Goal: Task Accomplishment & Management: Manage account settings

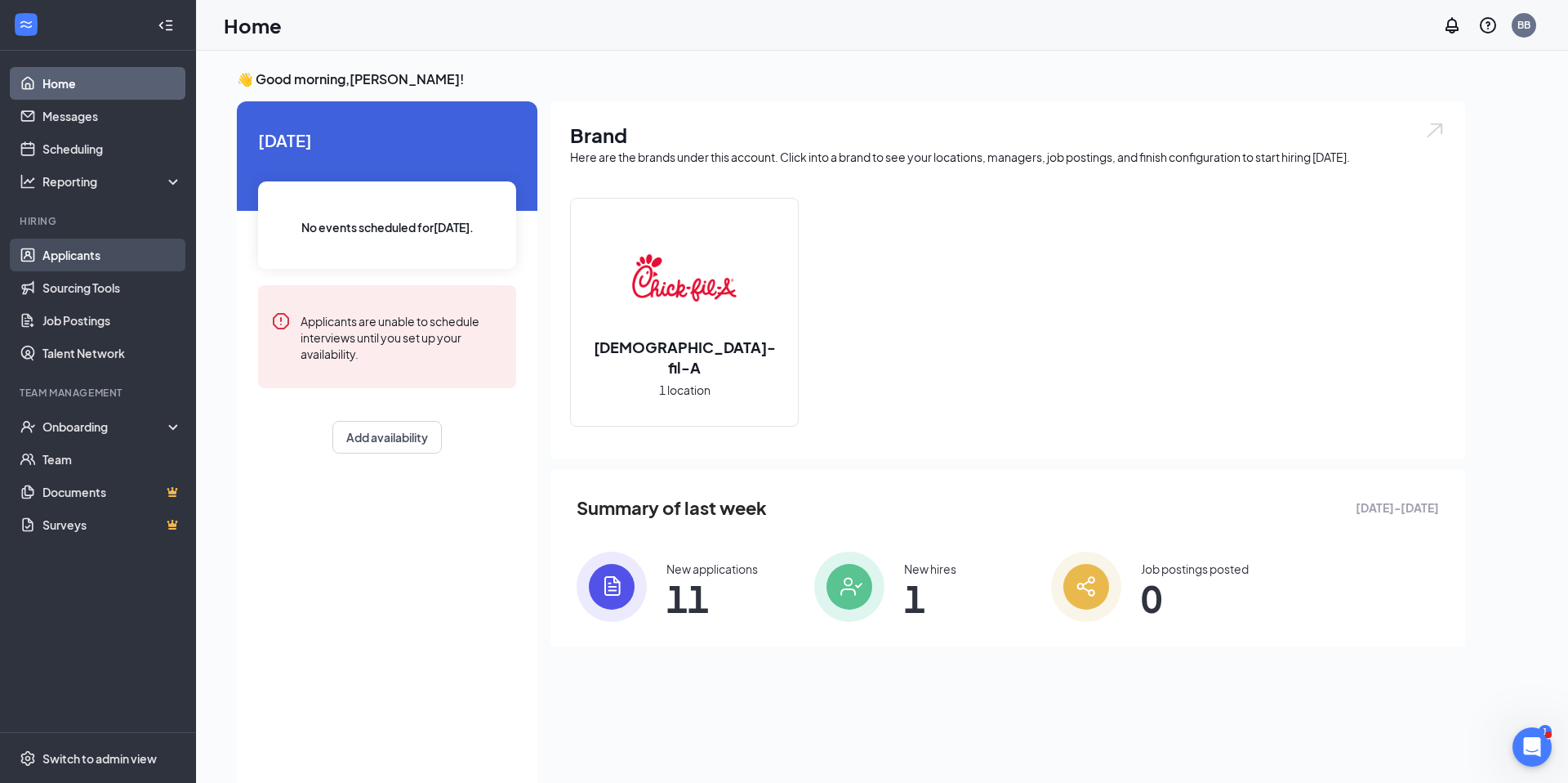
click at [96, 256] on link "Applicants" at bounding box center [112, 255] width 140 height 32
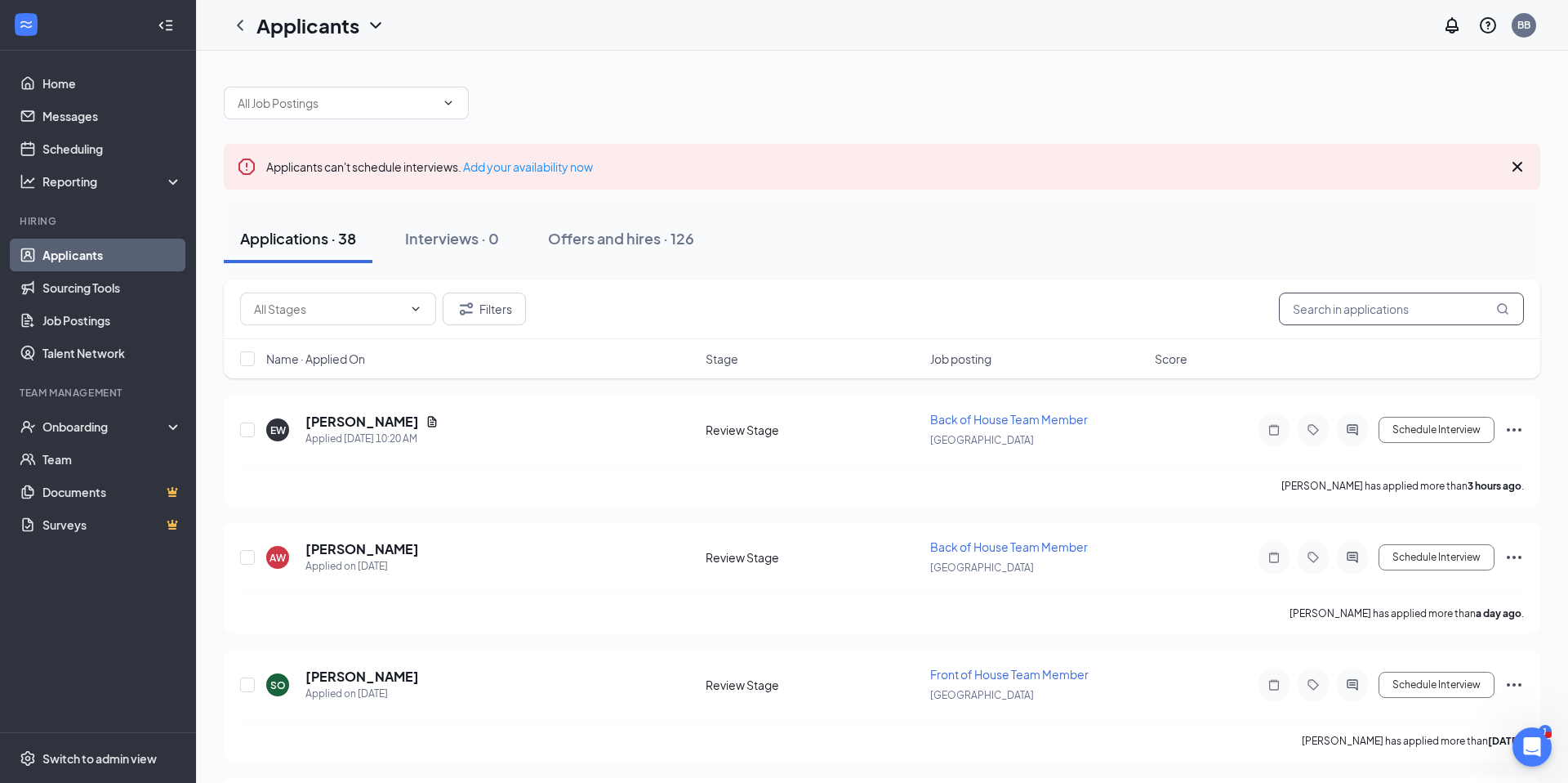
click at [1380, 310] on input "text" at bounding box center [1402, 309] width 245 height 32
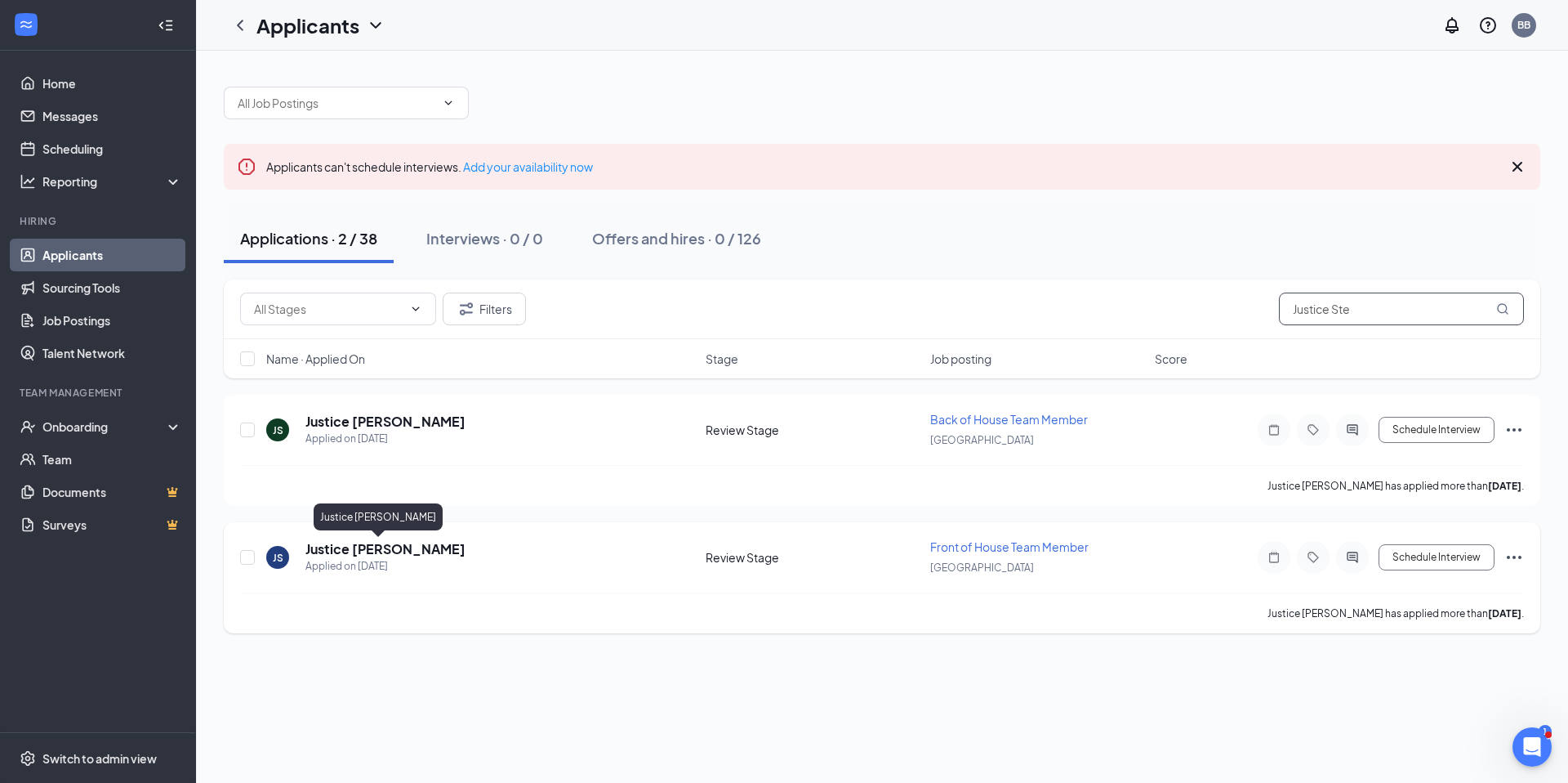
type input "Justice Ste"
click at [383, 549] on h5 "Justice [PERSON_NAME]" at bounding box center [386, 549] width 160 height 18
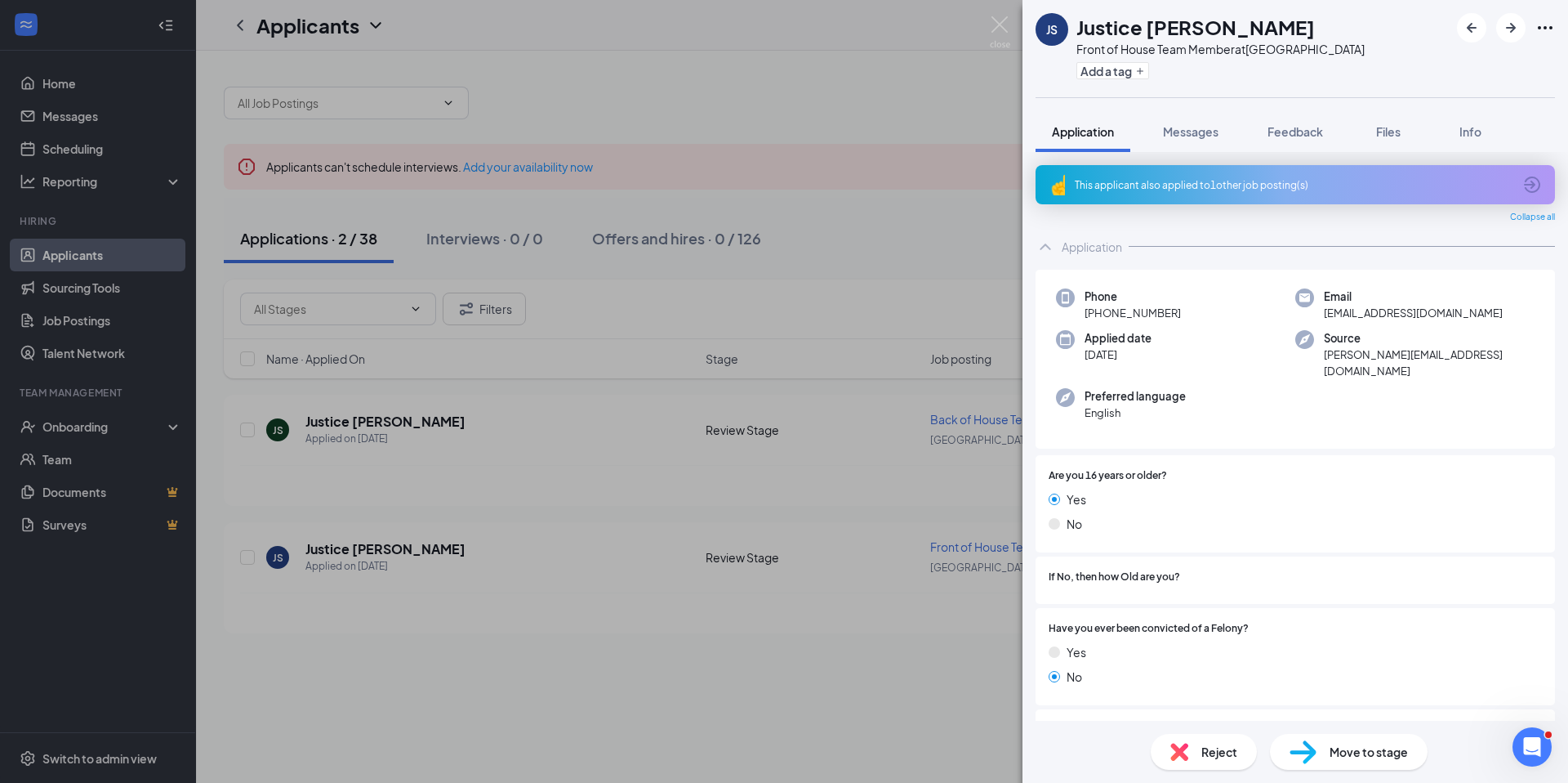
click at [949, 217] on div "[PERSON_NAME] [PERSON_NAME] Front of House Team Member at [GEOGRAPHIC_DATA] Add…" at bounding box center [784, 392] width 1568 height 783
